Goal: Task Accomplishment & Management: Manage account settings

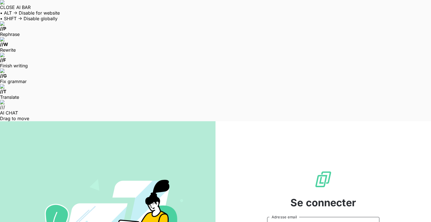
type input "olivier.vitry@tamarins.re"
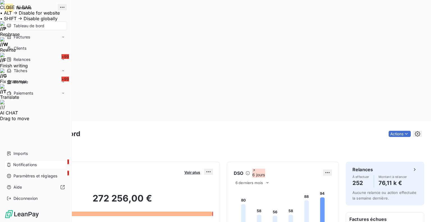
click at [30, 167] on div "1 Notifications" at bounding box center [35, 164] width 63 height 9
click at [24, 177] on span "Paramètres et réglages" at bounding box center [35, 176] width 44 height 6
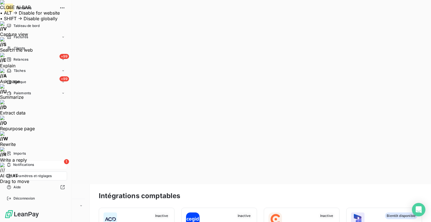
click at [24, 164] on span "Notifications" at bounding box center [23, 164] width 21 height 5
click at [24, 82] on span "Banque" at bounding box center [20, 81] width 12 height 5
click at [20, 7] on span "Tamarins" at bounding box center [36, 8] width 40 height 4
click at [24, 23] on span "Tableau de bord" at bounding box center [26, 25] width 26 height 5
